Goal: Task Accomplishment & Management: Manage account settings

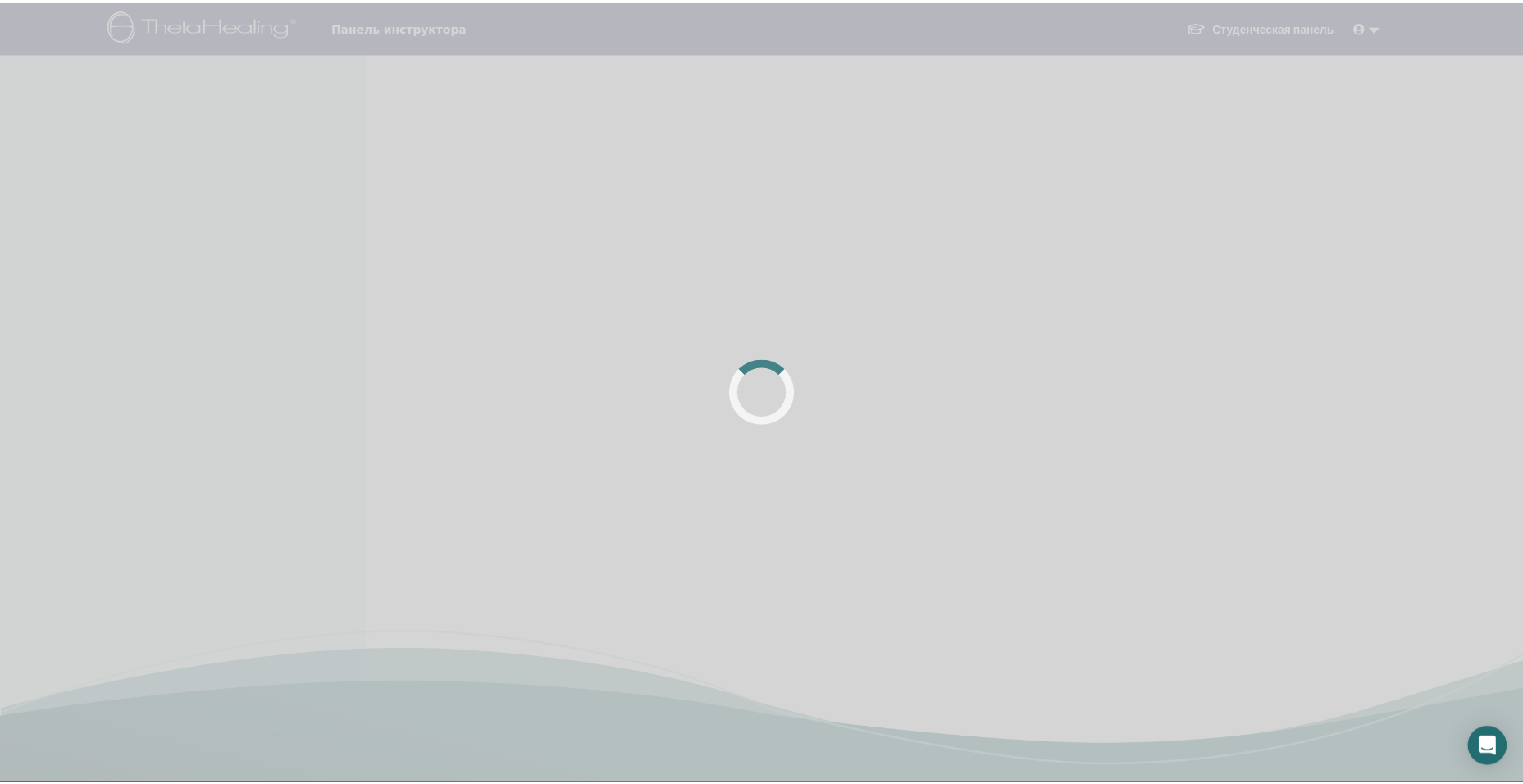
scroll to position [164, 0]
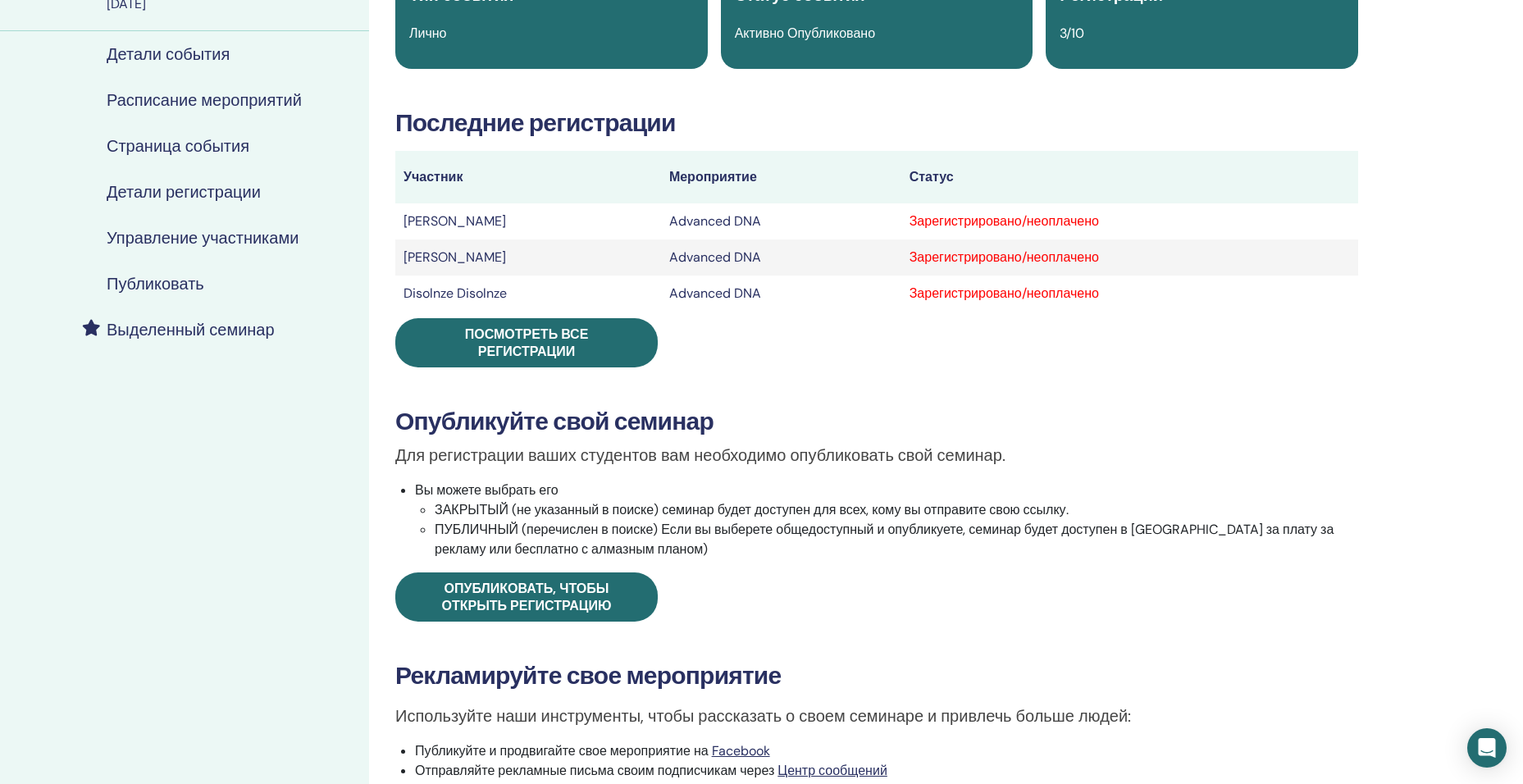
click at [1072, 221] on div "Зарегистрировано/неоплачено" at bounding box center [1130, 221] width 440 height 19
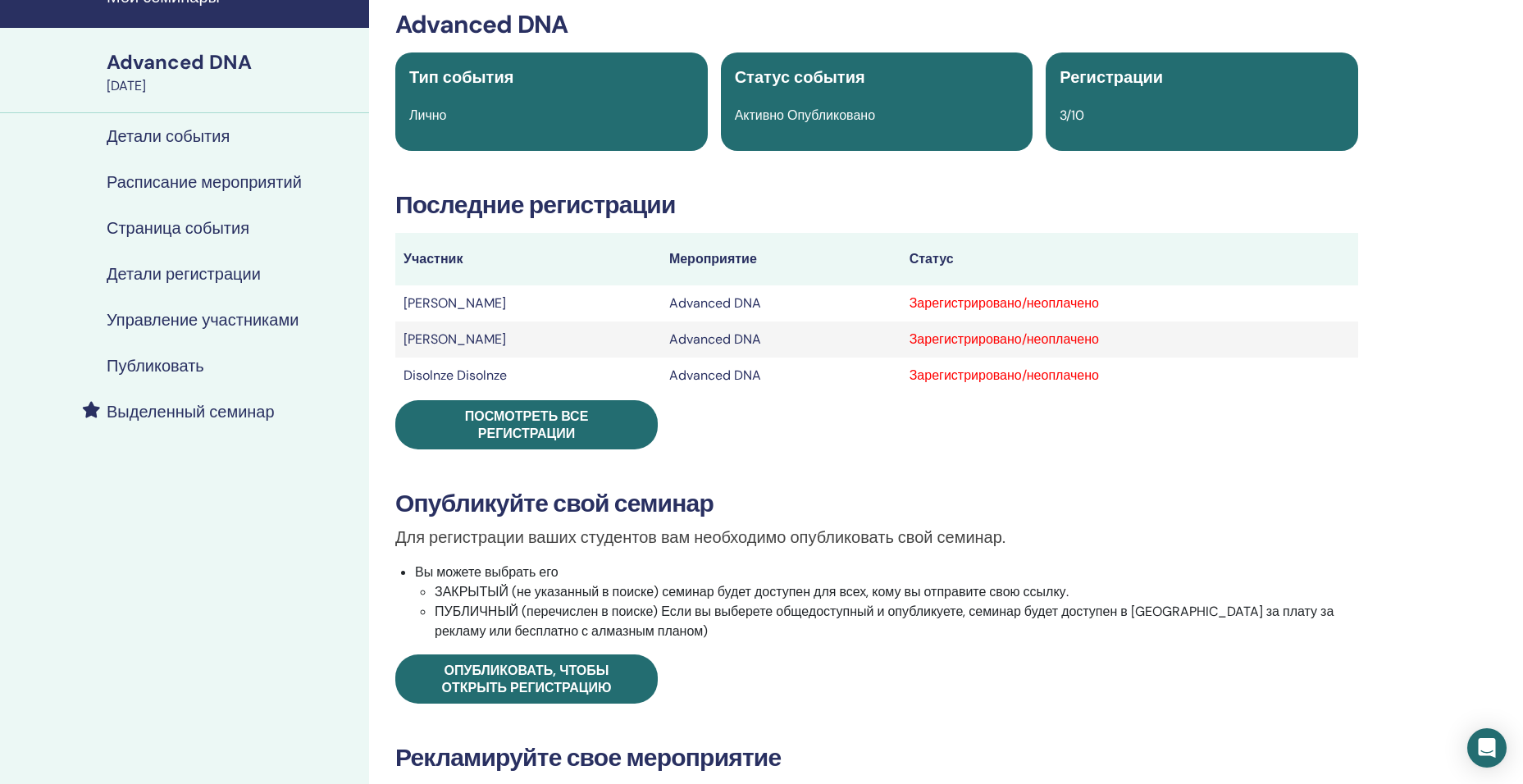
click at [1058, 303] on div "Зарегистрировано/неоплачено" at bounding box center [1130, 303] width 440 height 19
drag, startPoint x: 909, startPoint y: 340, endPoint x: 836, endPoint y: 346, distance: 73.2
click at [901, 340] on td "Advanced DNA" at bounding box center [781, 339] width 240 height 36
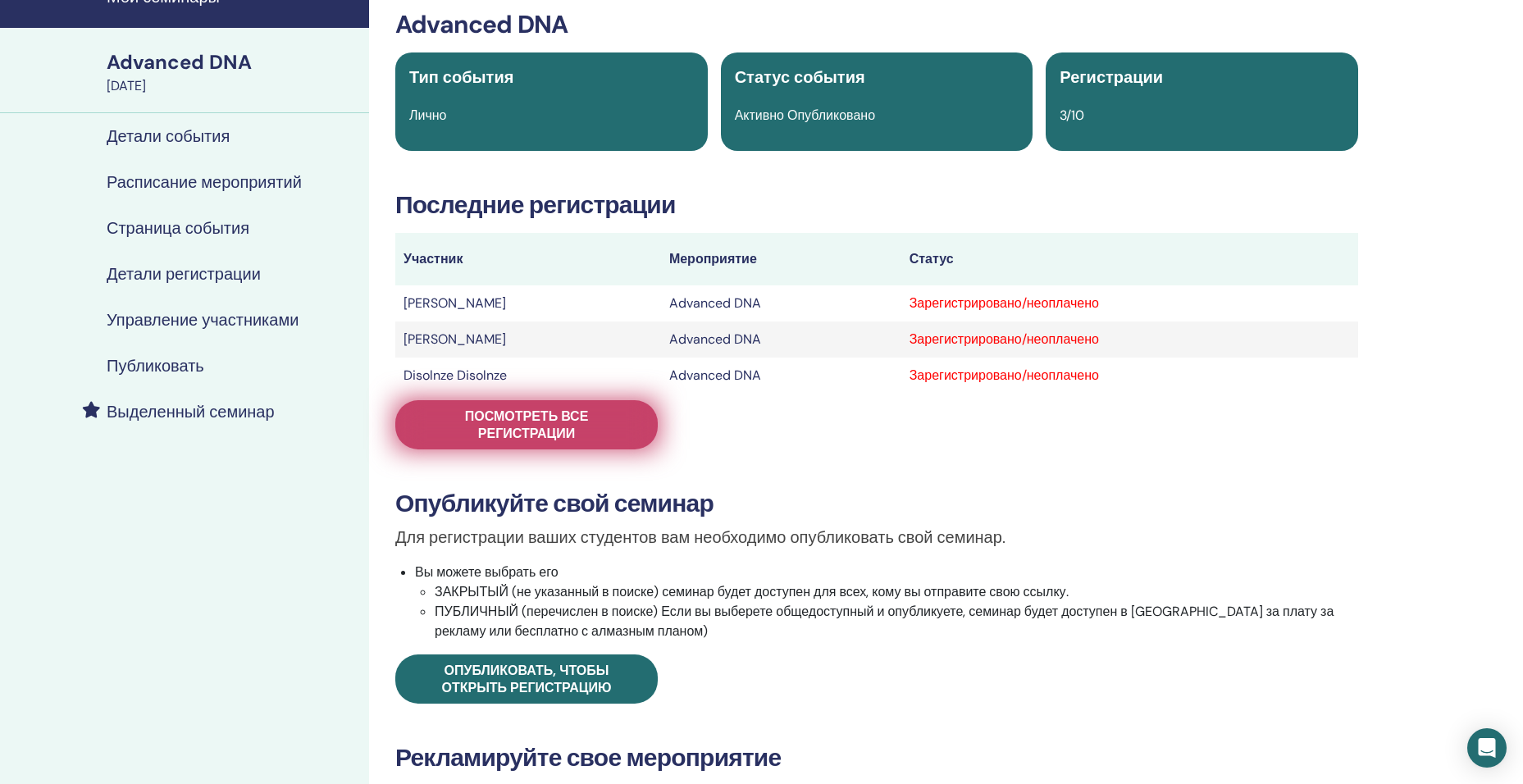
click at [506, 423] on span "Посмотреть все регистрации" at bounding box center [526, 424] width 221 height 34
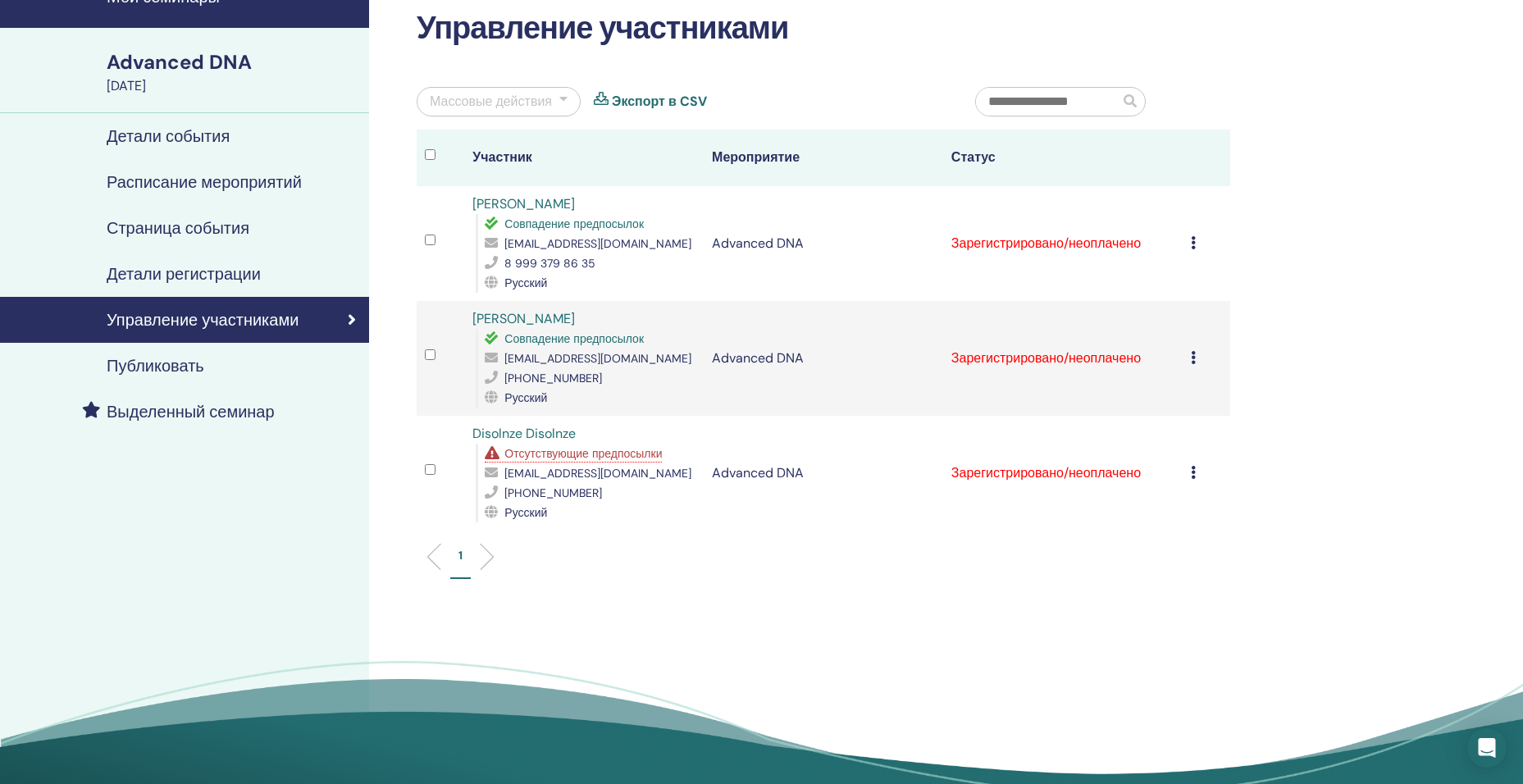
click at [1191, 237] on icon at bounding box center [1193, 242] width 5 height 13
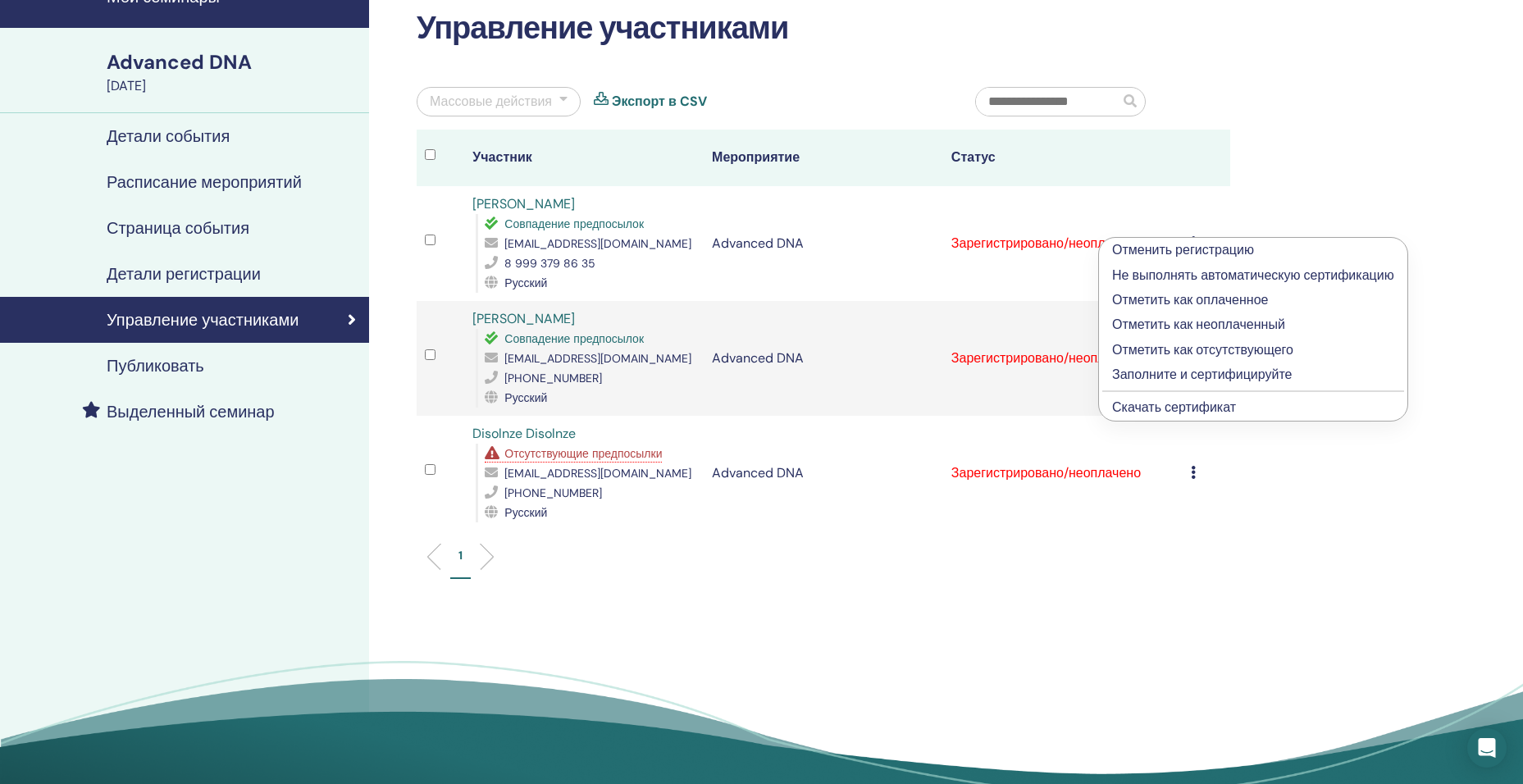
click at [1176, 293] on p "Отметить как оплаченное" at bounding box center [1254, 300] width 282 height 19
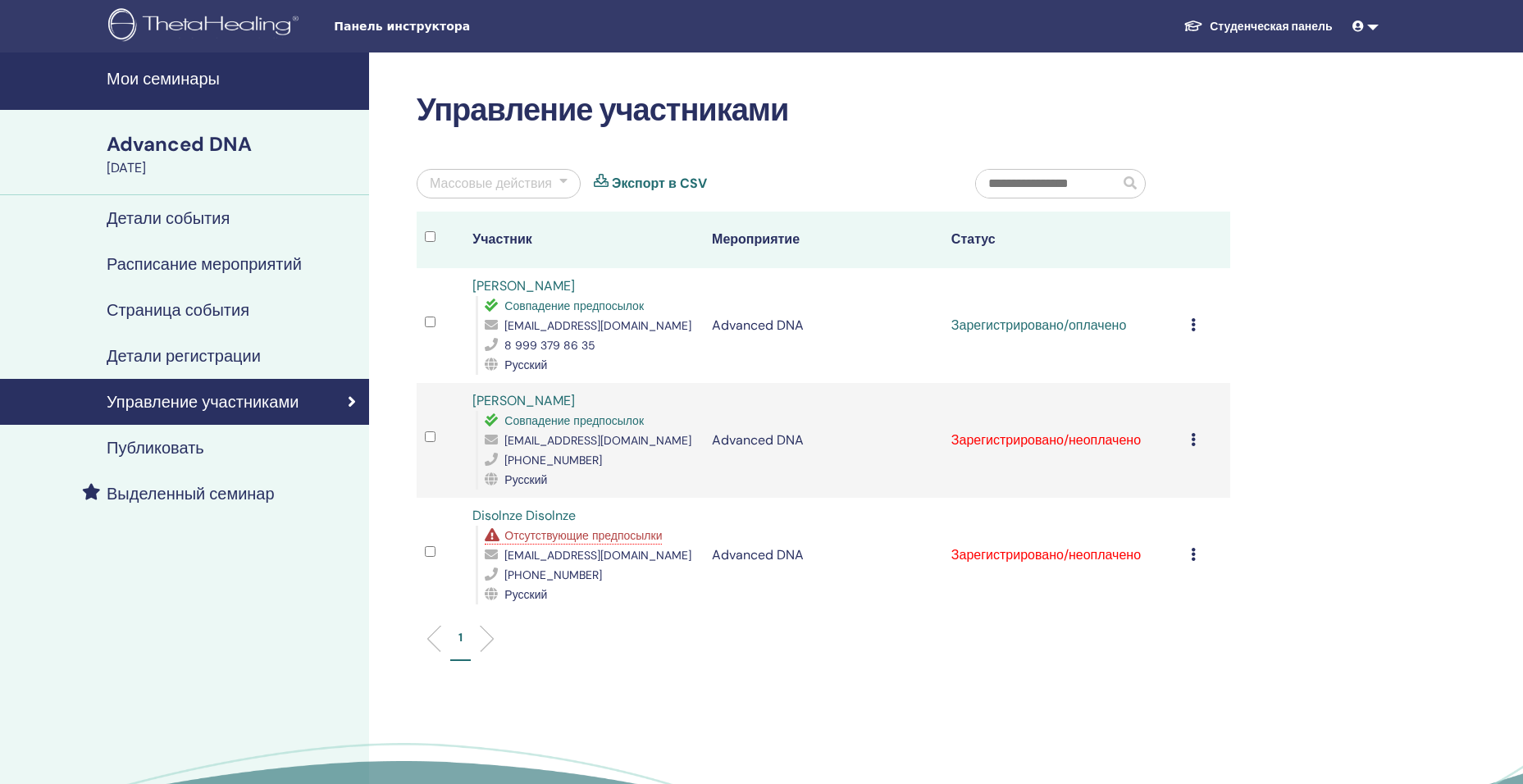
scroll to position [82, 0]
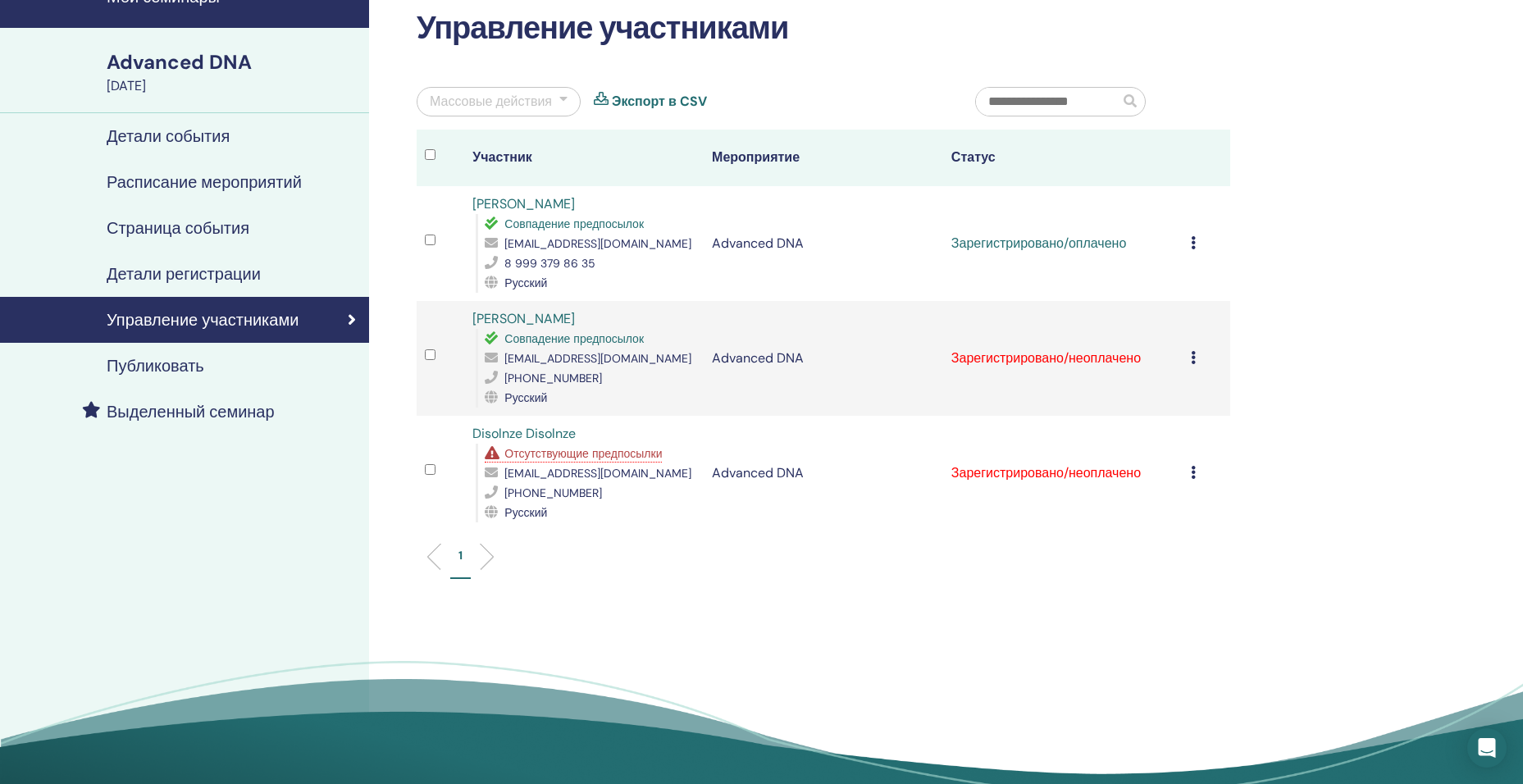
click at [1194, 362] on icon at bounding box center [1193, 357] width 5 height 13
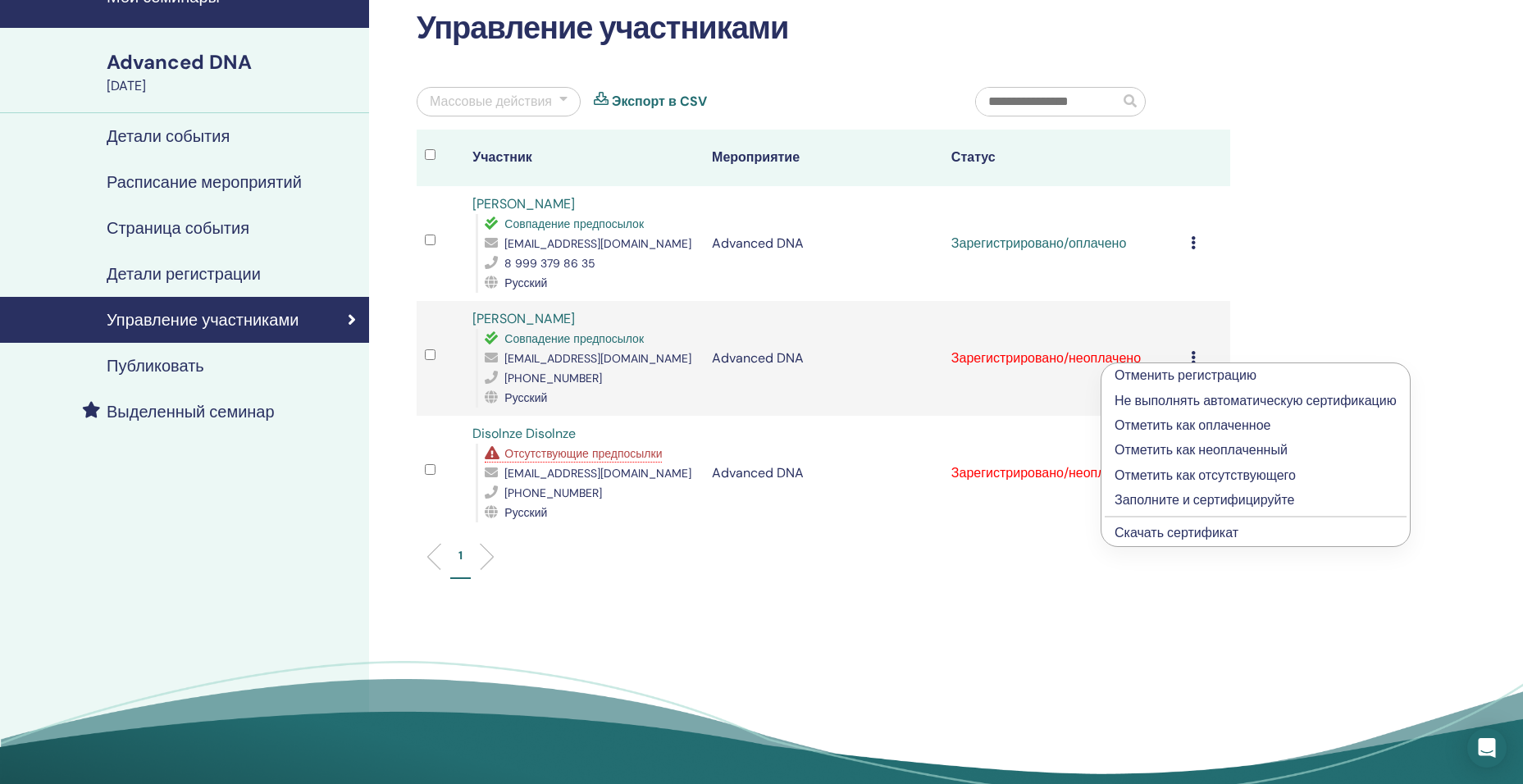
click at [1184, 424] on p "Отметить как оплаченное" at bounding box center [1255, 425] width 282 height 19
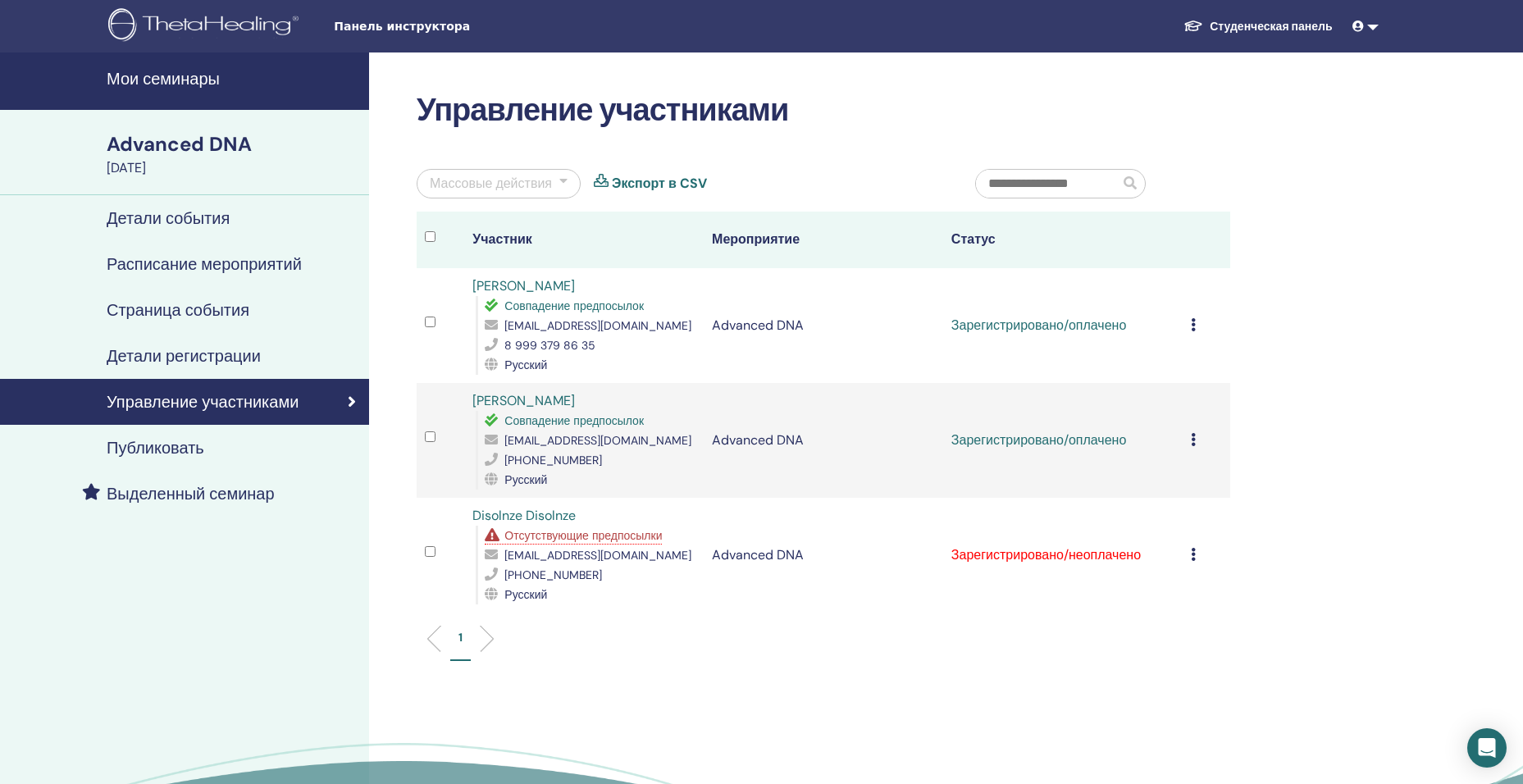
click at [1191, 551] on icon at bounding box center [1193, 553] width 5 height 13
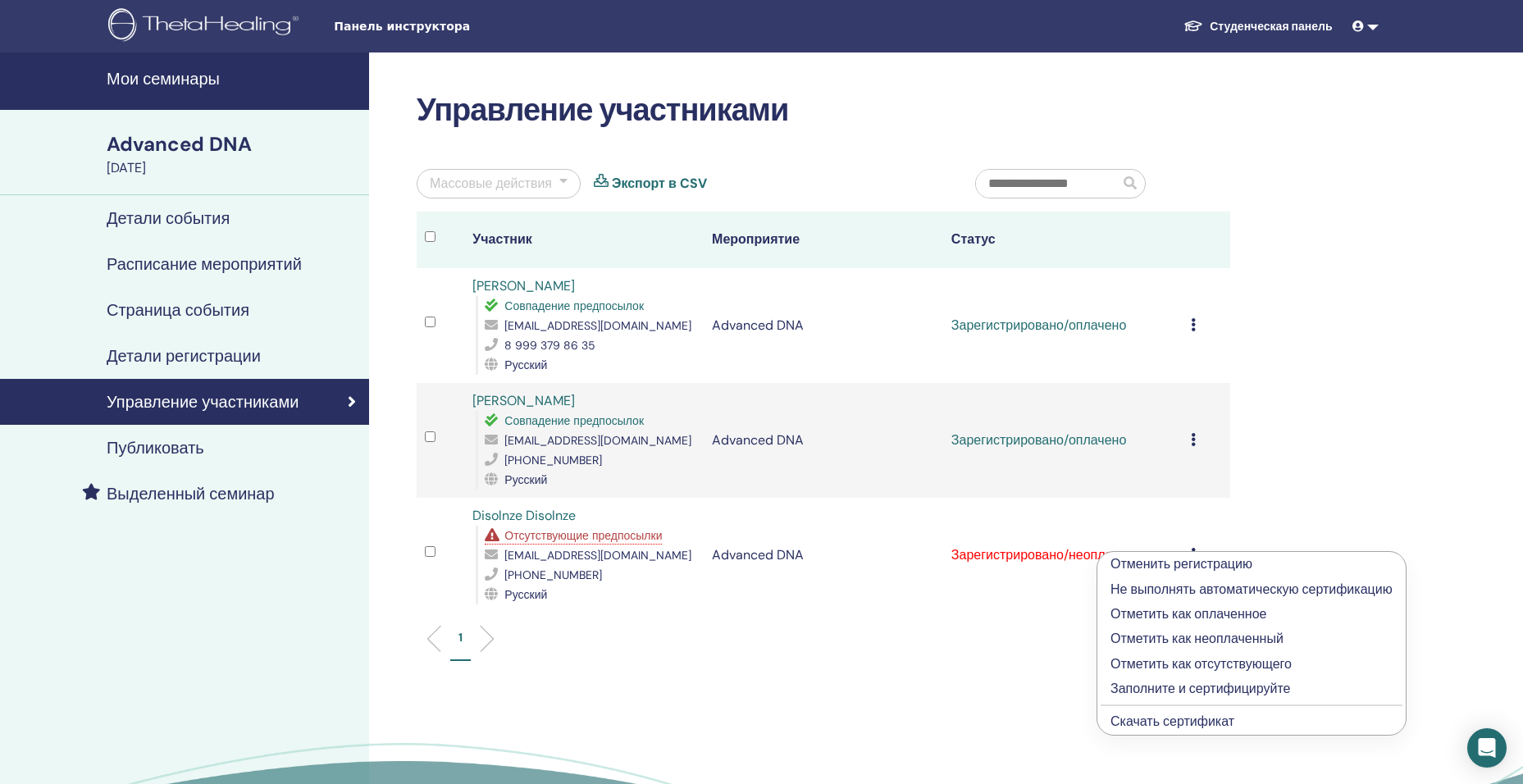
click at [1183, 613] on p "Отметить как оплаченное" at bounding box center [1252, 614] width 282 height 19
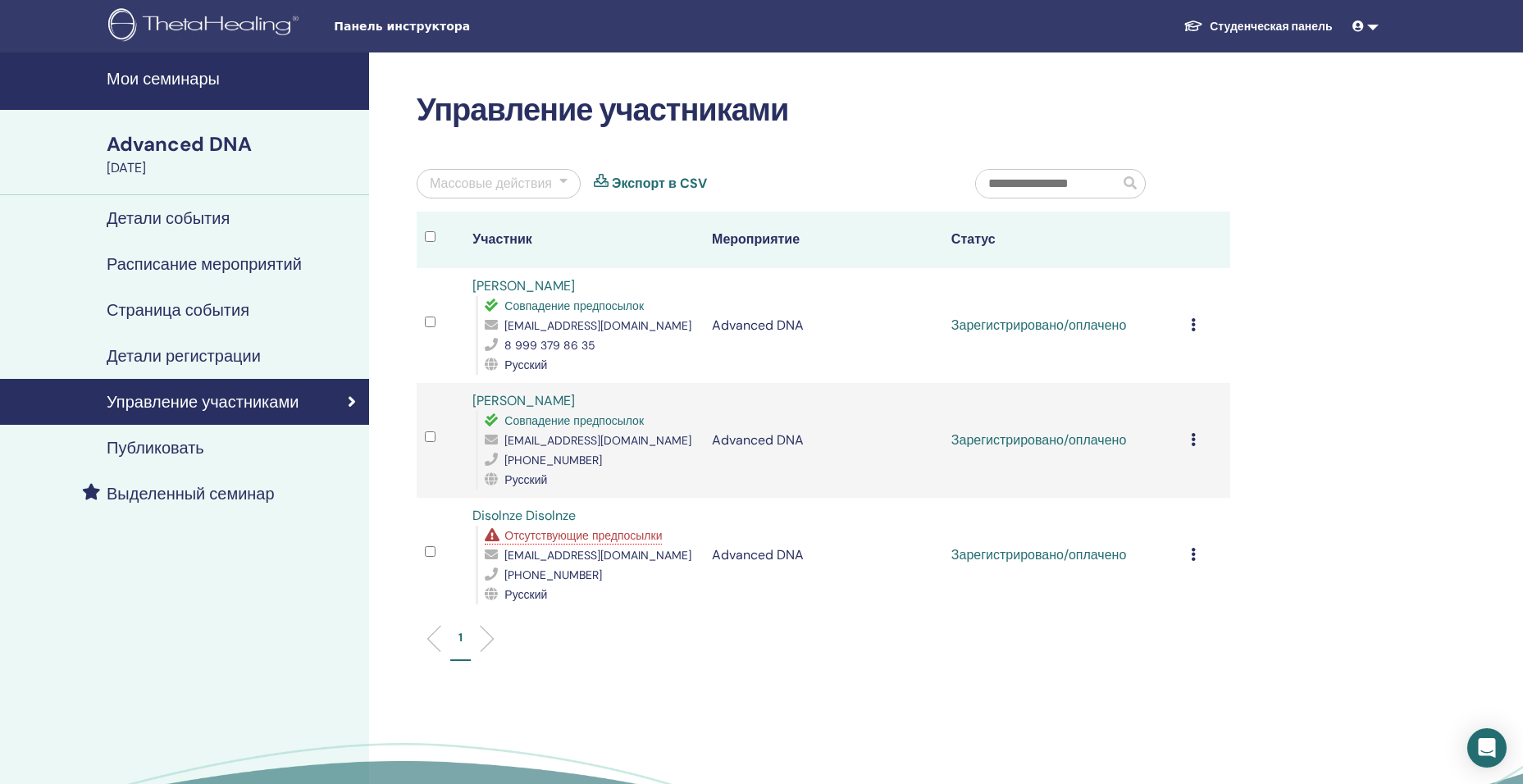
click at [646, 534] on span "Отсутствующие предпосылки" at bounding box center [583, 535] width 157 height 15
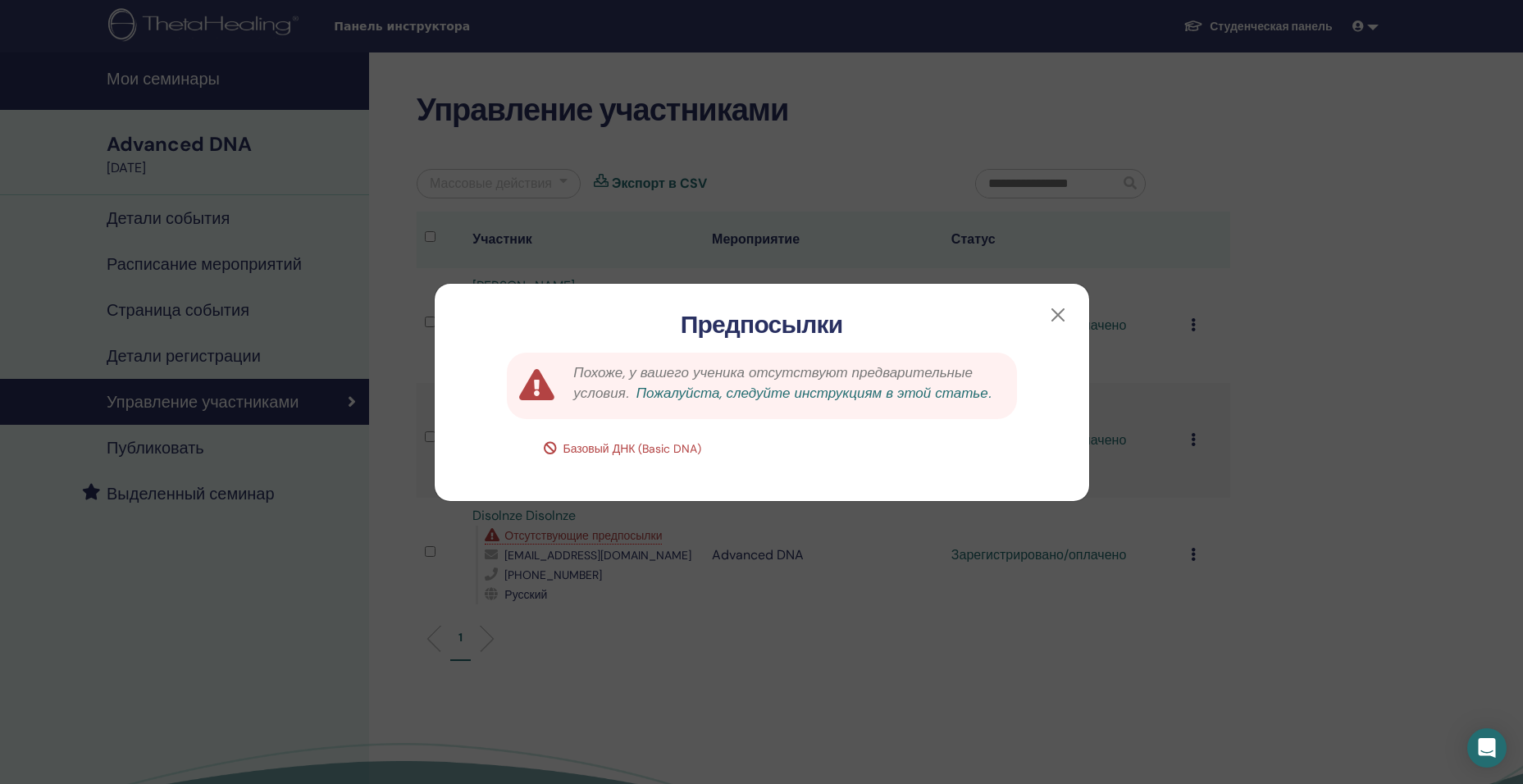
click at [747, 397] on link "Пожалуйста, следуйте инструкциям в этой статье." at bounding box center [813, 392] width 354 height 18
click at [1058, 315] on button "button" at bounding box center [1058, 315] width 26 height 26
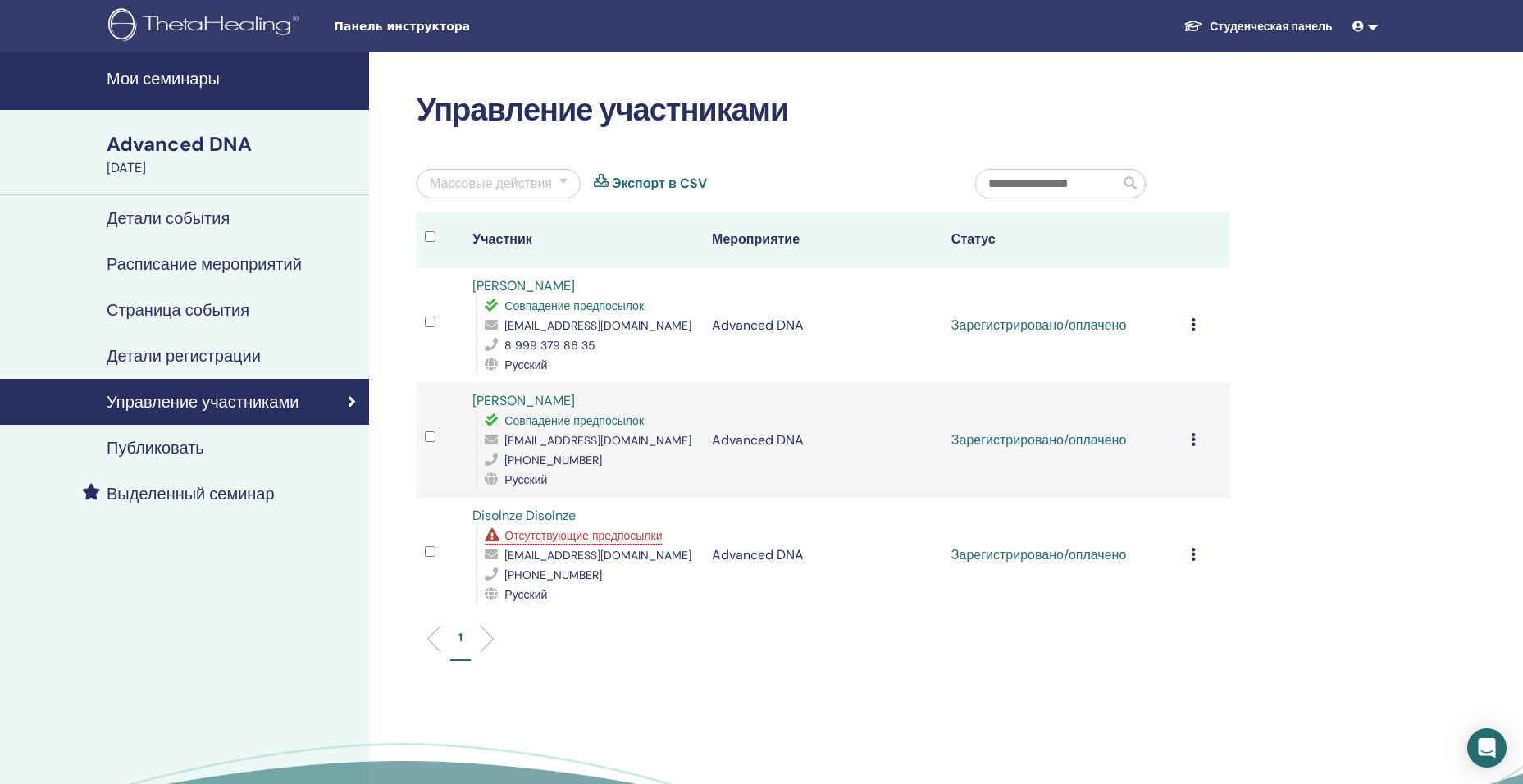
click at [1192, 553] on icon at bounding box center [1193, 553] width 5 height 13
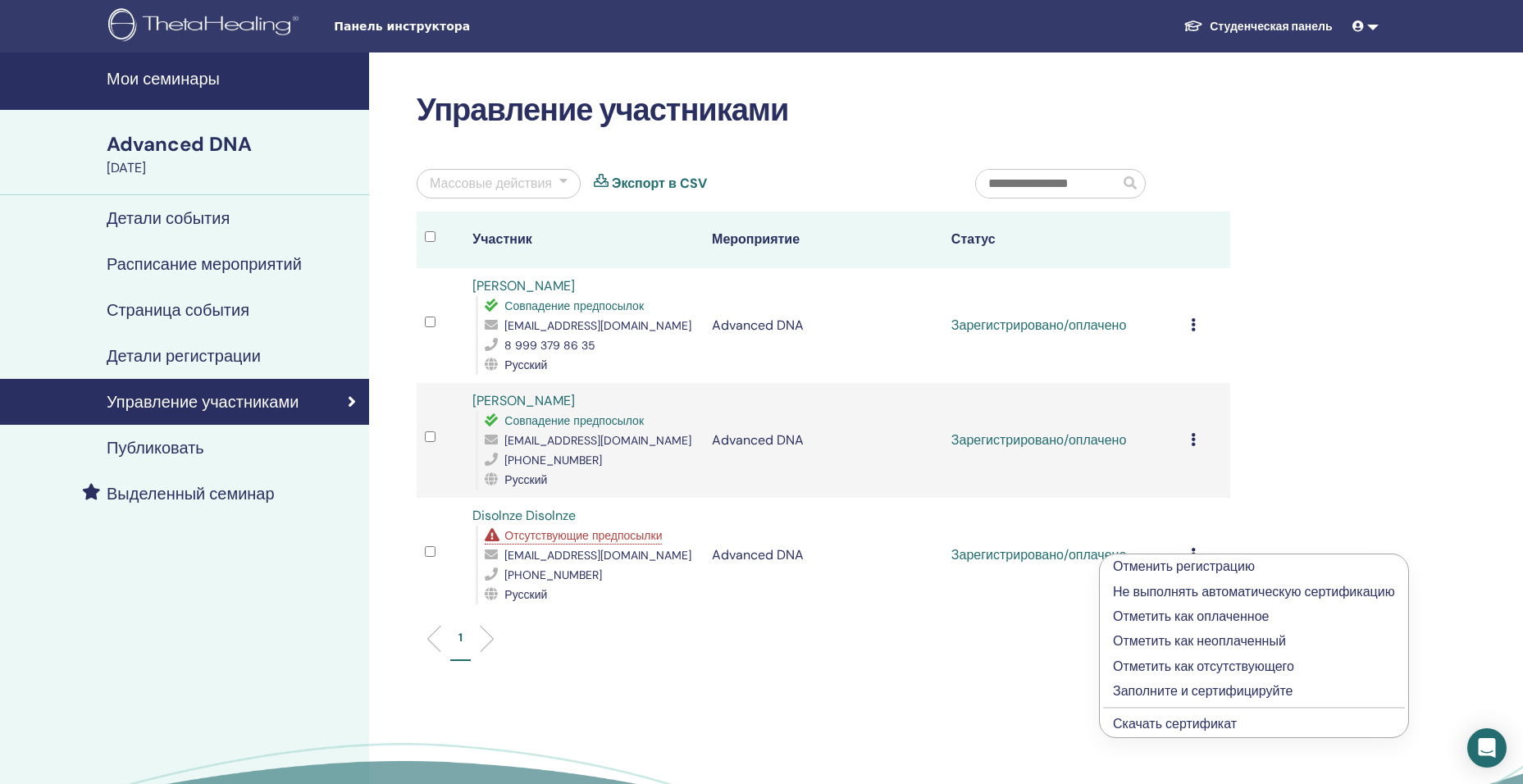
click at [1172, 726] on link "Скачать сертификат" at bounding box center [1174, 723] width 124 height 18
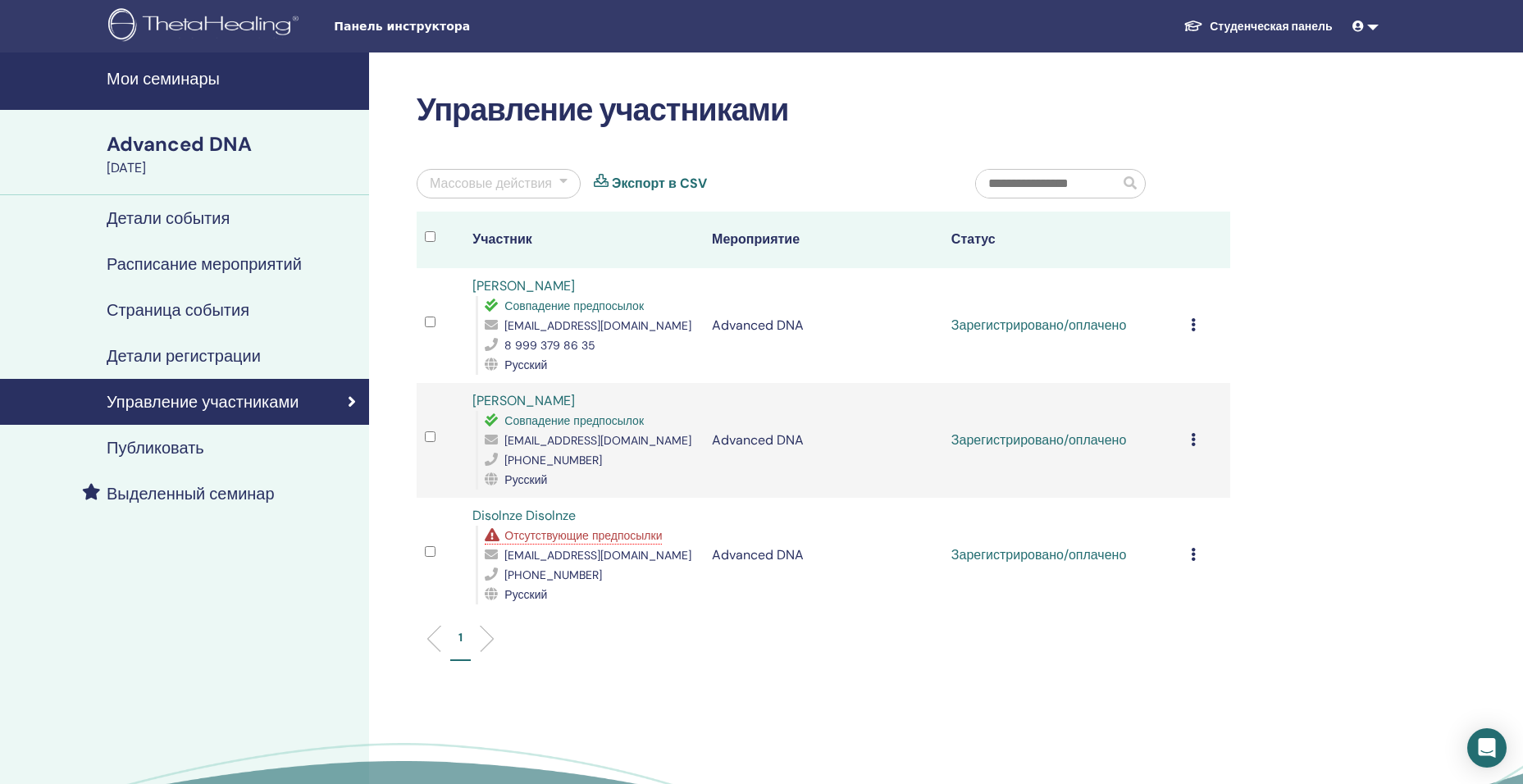
click at [1192, 442] on icon at bounding box center [1193, 439] width 5 height 13
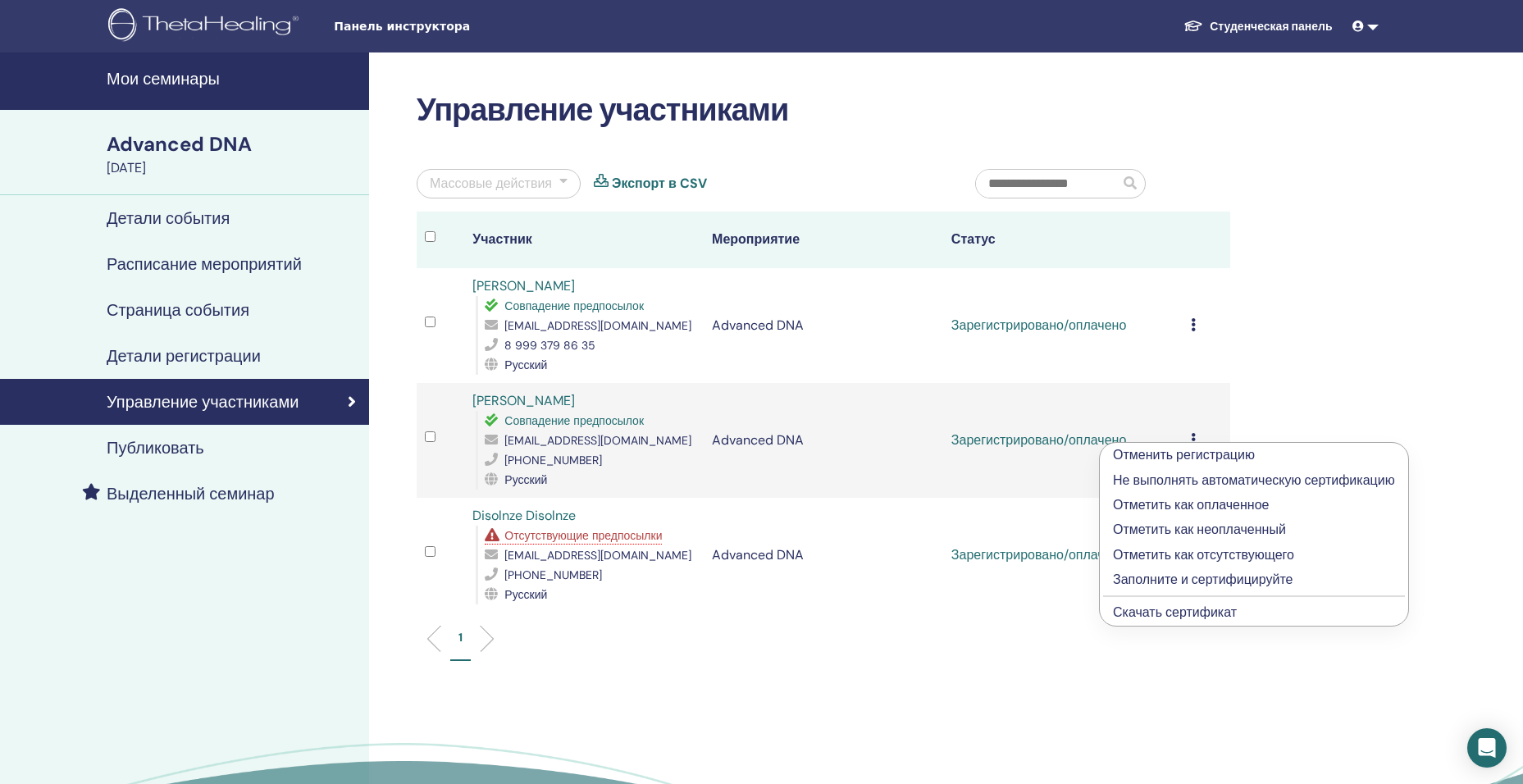
click at [1173, 609] on link "Скачать сертификат" at bounding box center [1174, 612] width 124 height 18
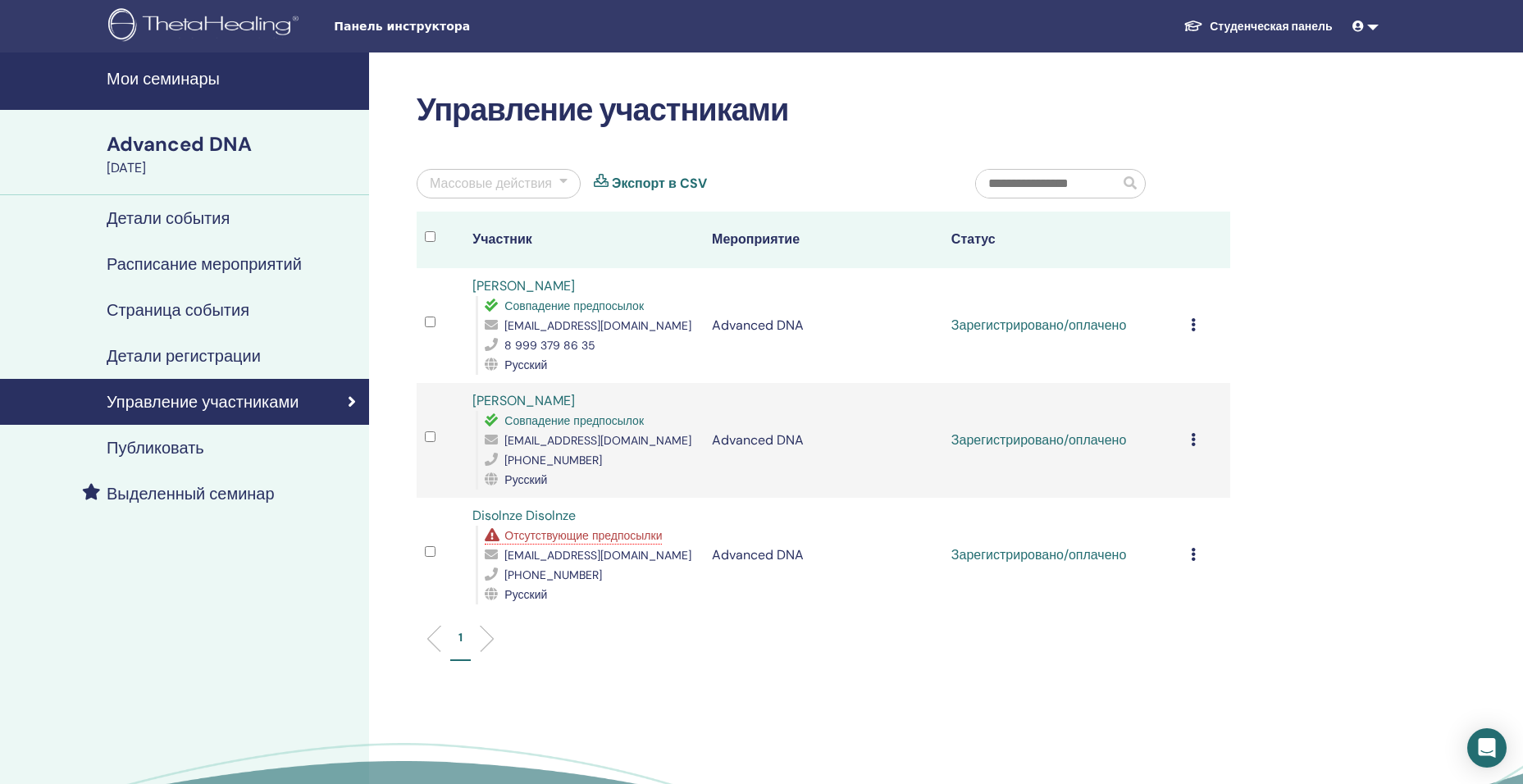
click at [1194, 322] on icon at bounding box center [1193, 324] width 5 height 13
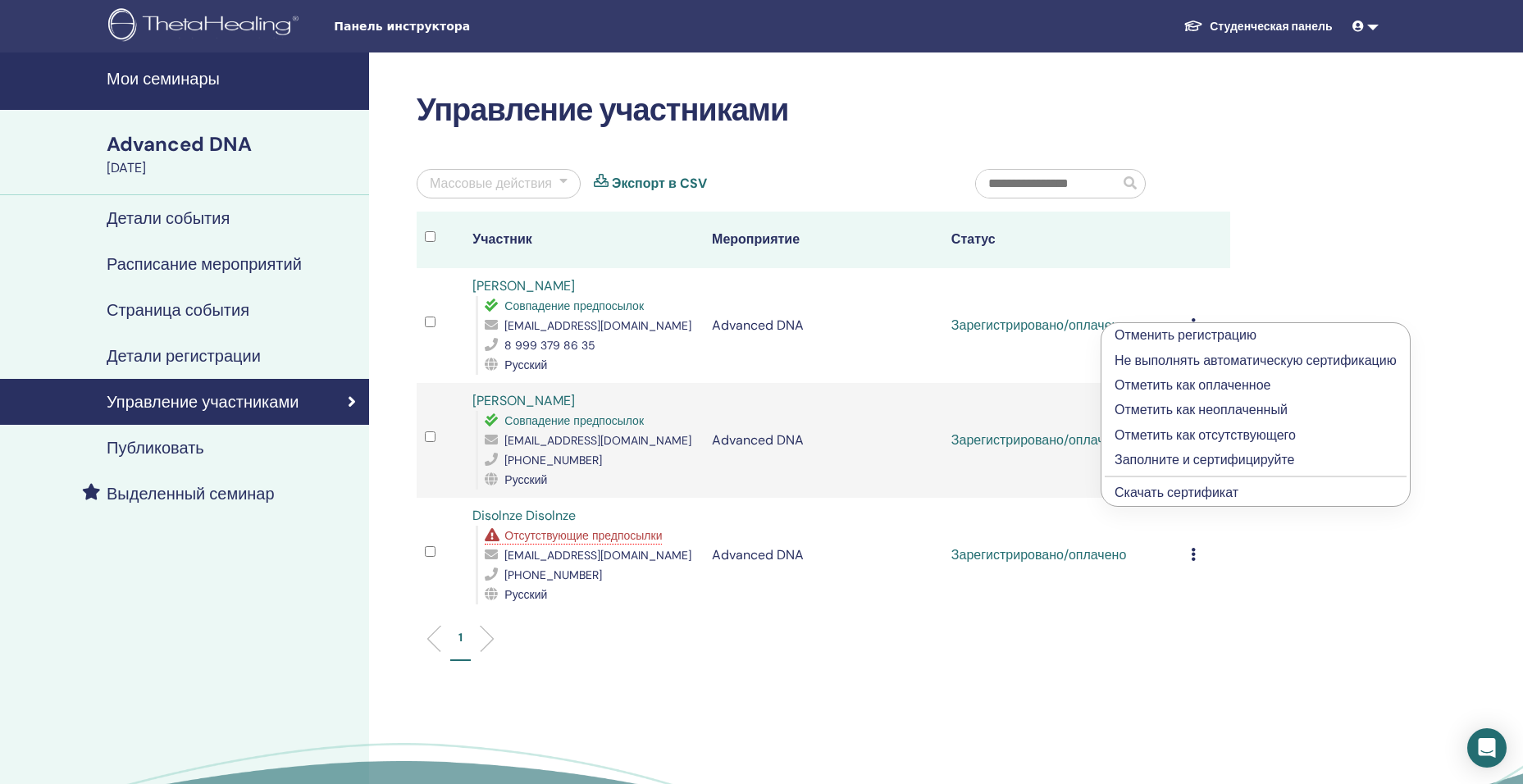
click at [1181, 495] on link "Скачать сертификат" at bounding box center [1176, 493] width 124 height 18
